Goal: Task Accomplishment & Management: Manage account settings

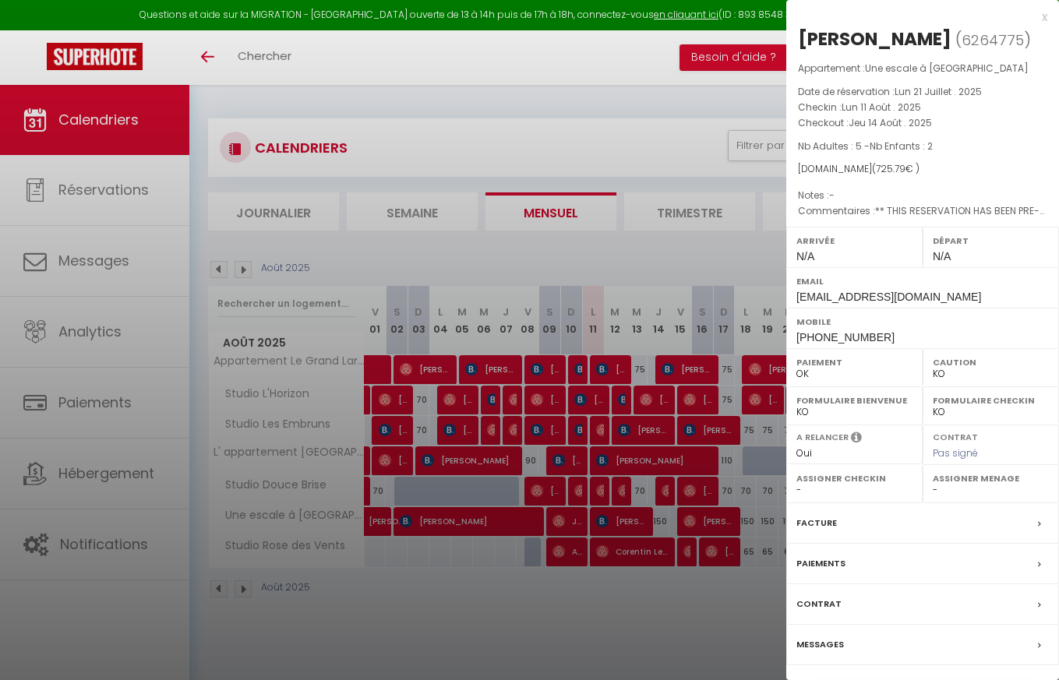
select select "KO"
select select "0"
click at [948, 365] on label "Caution" at bounding box center [990, 362] width 116 height 16
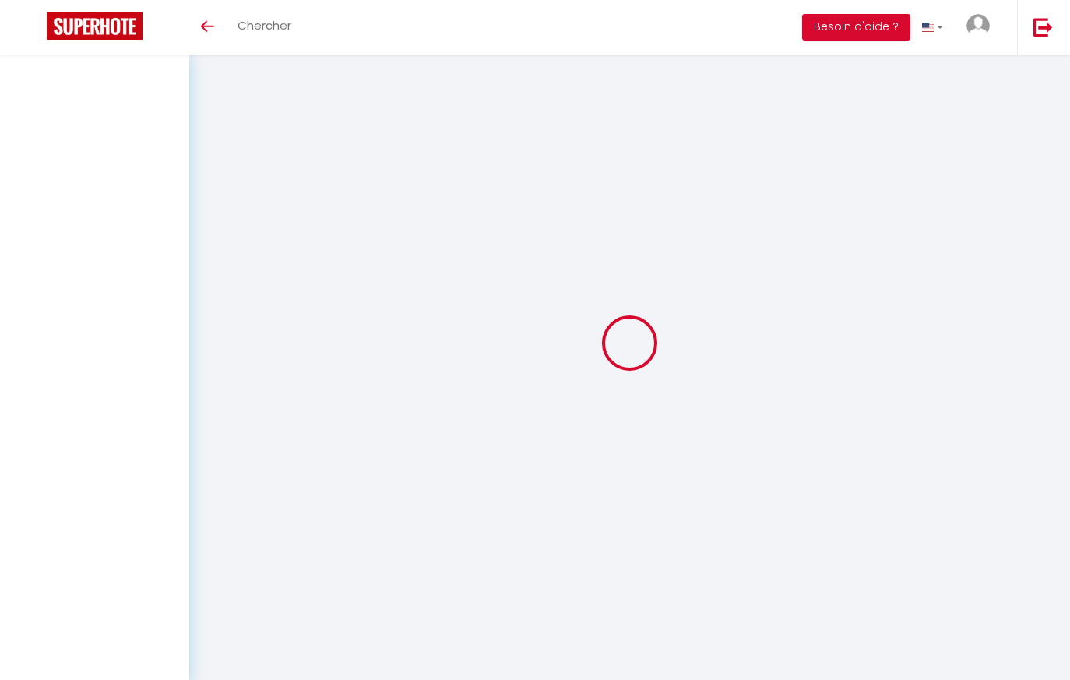
select select
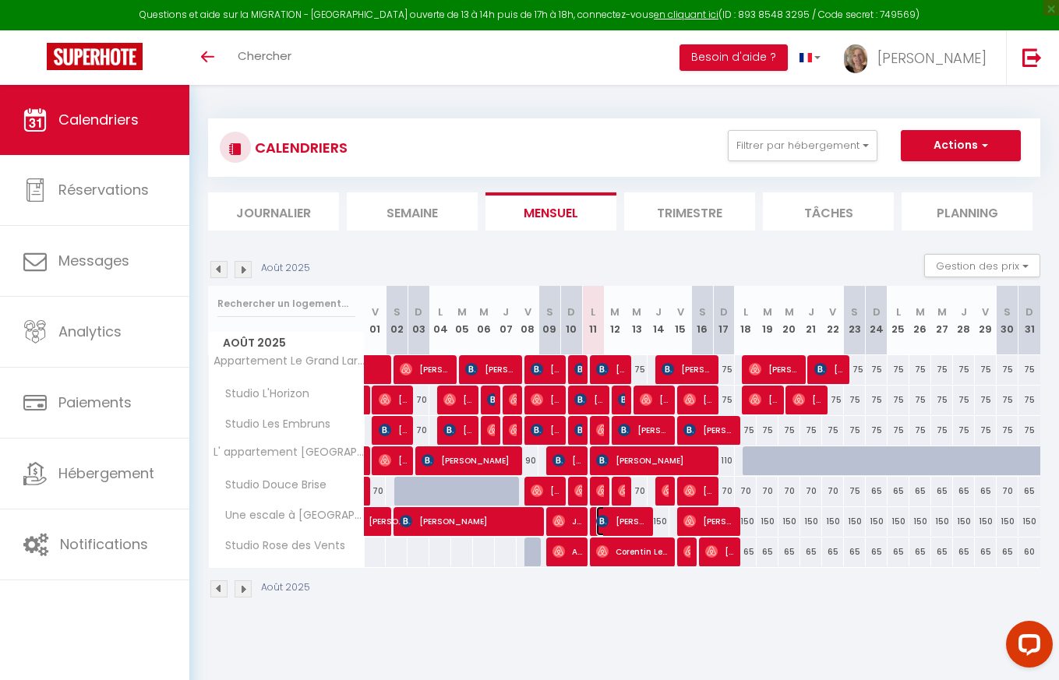
click at [617, 521] on span "[PERSON_NAME]" at bounding box center [621, 521] width 51 height 30
select select "OK"
select select "KO"
select select "0"
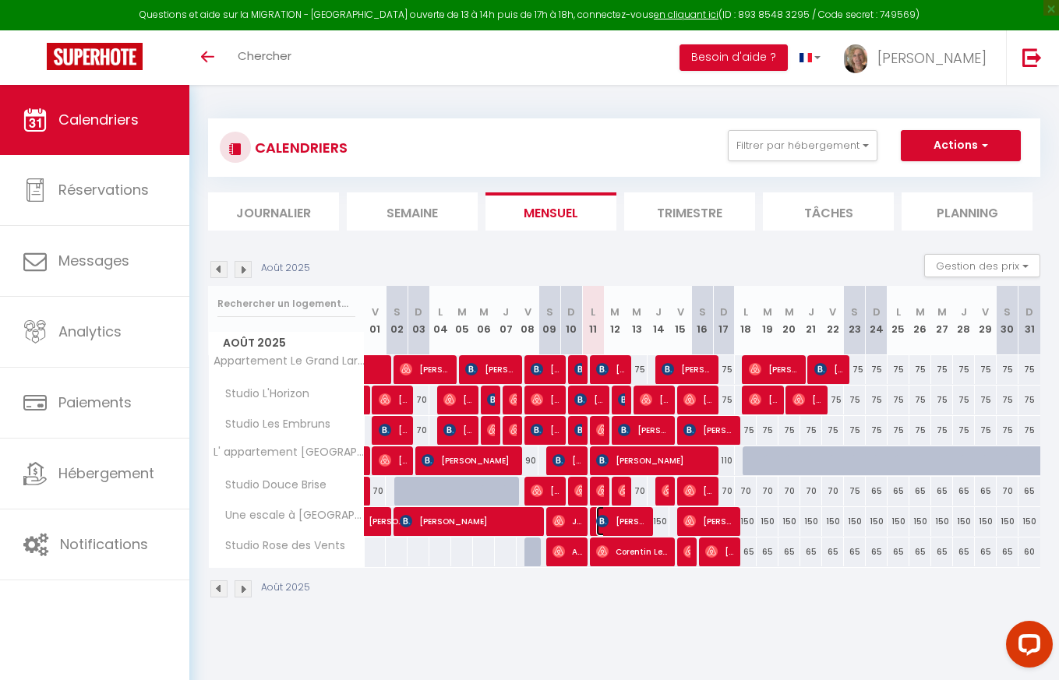
select select "1"
select select
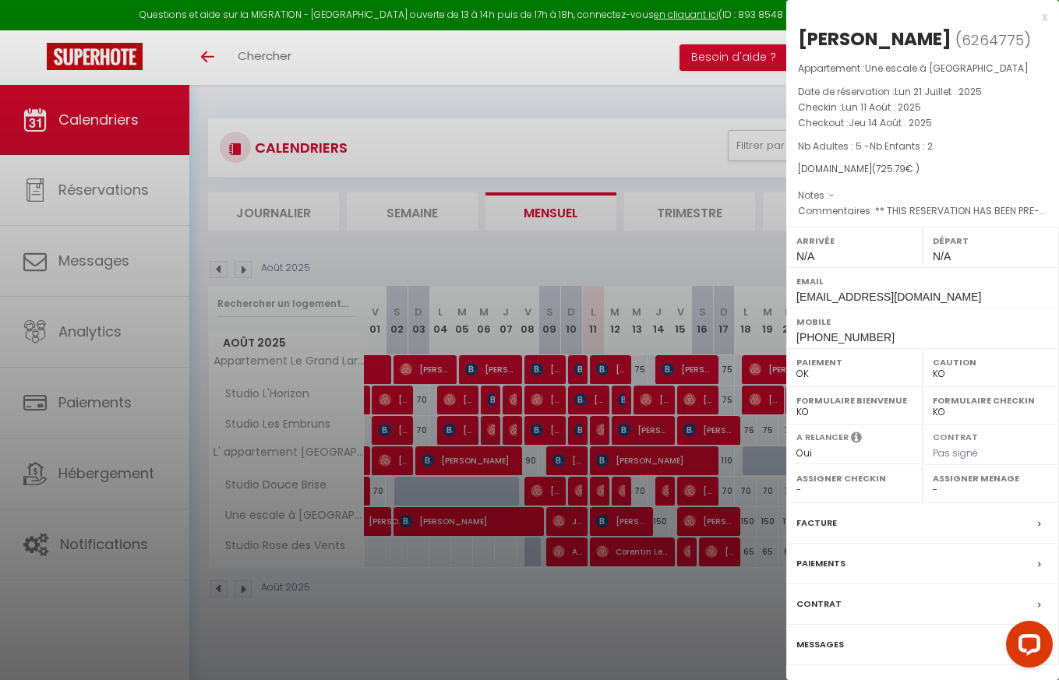
click at [615, 525] on div at bounding box center [529, 340] width 1059 height 680
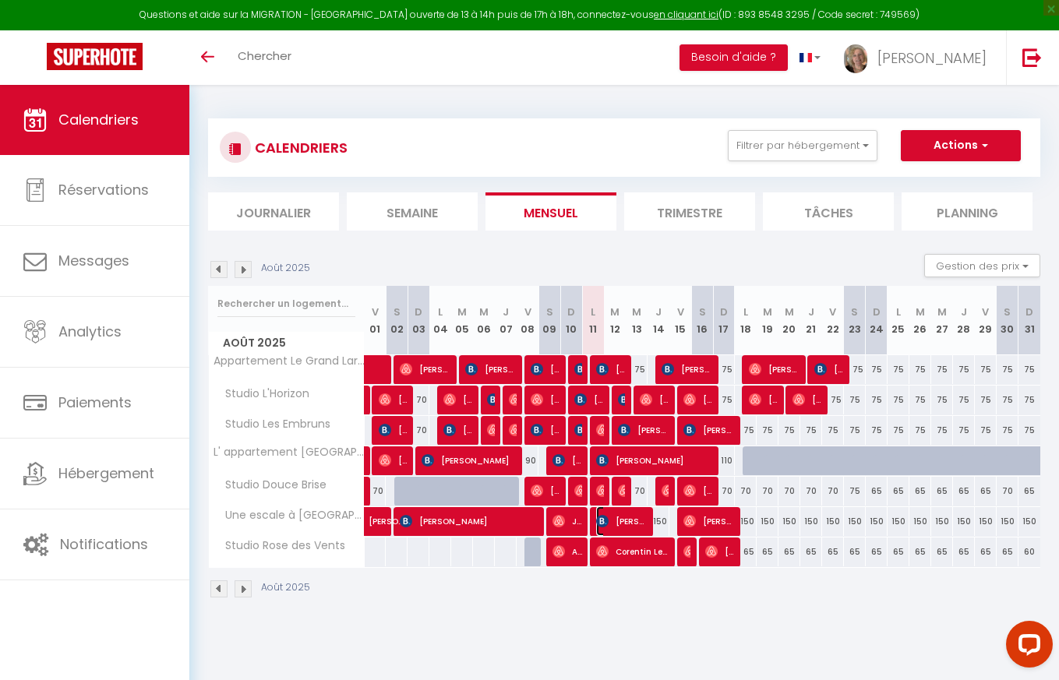
click at [615, 525] on span "[PERSON_NAME]" at bounding box center [621, 521] width 51 height 30
